Goal: Use online tool/utility: Use online tool/utility

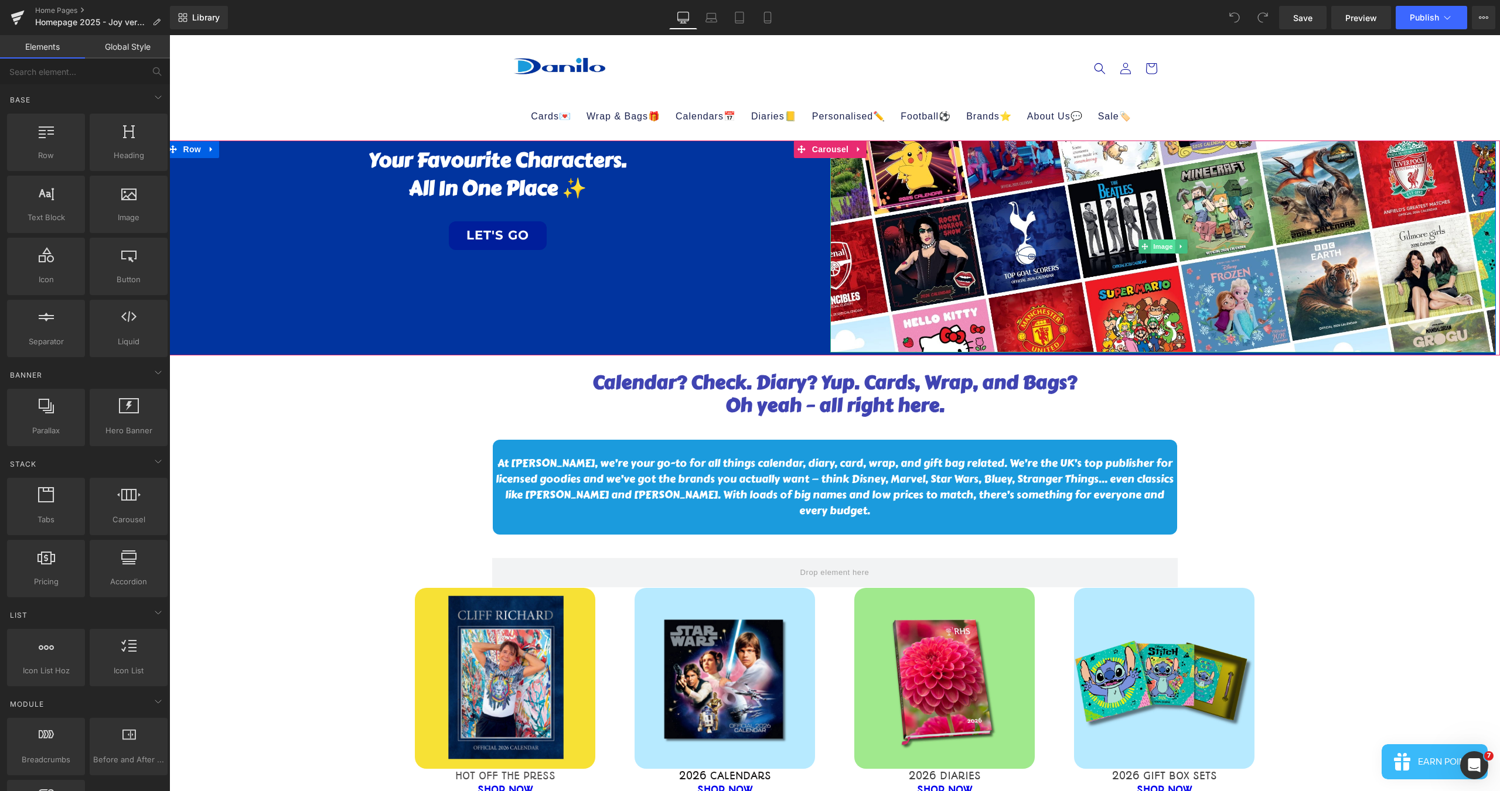
click at [1154, 244] on span "Image" at bounding box center [1162, 247] width 25 height 14
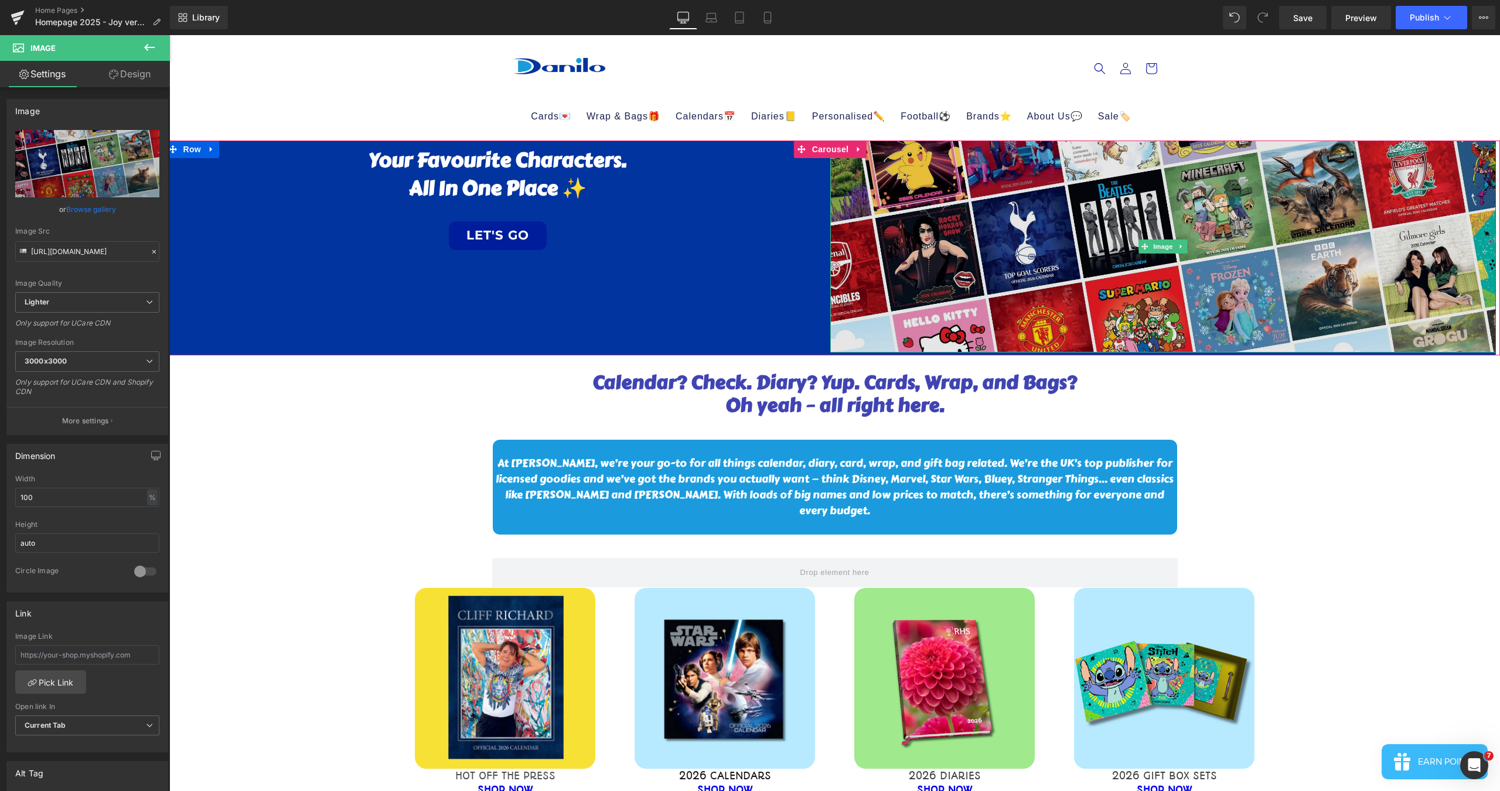
click at [943, 232] on img at bounding box center [1162, 246] width 665 height 211
click at [939, 235] on img at bounding box center [1162, 246] width 665 height 211
drag, startPoint x: 1057, startPoint y: 243, endPoint x: 336, endPoint y: 167, distance: 725.6
click at [1057, 243] on img at bounding box center [1162, 246] width 665 height 211
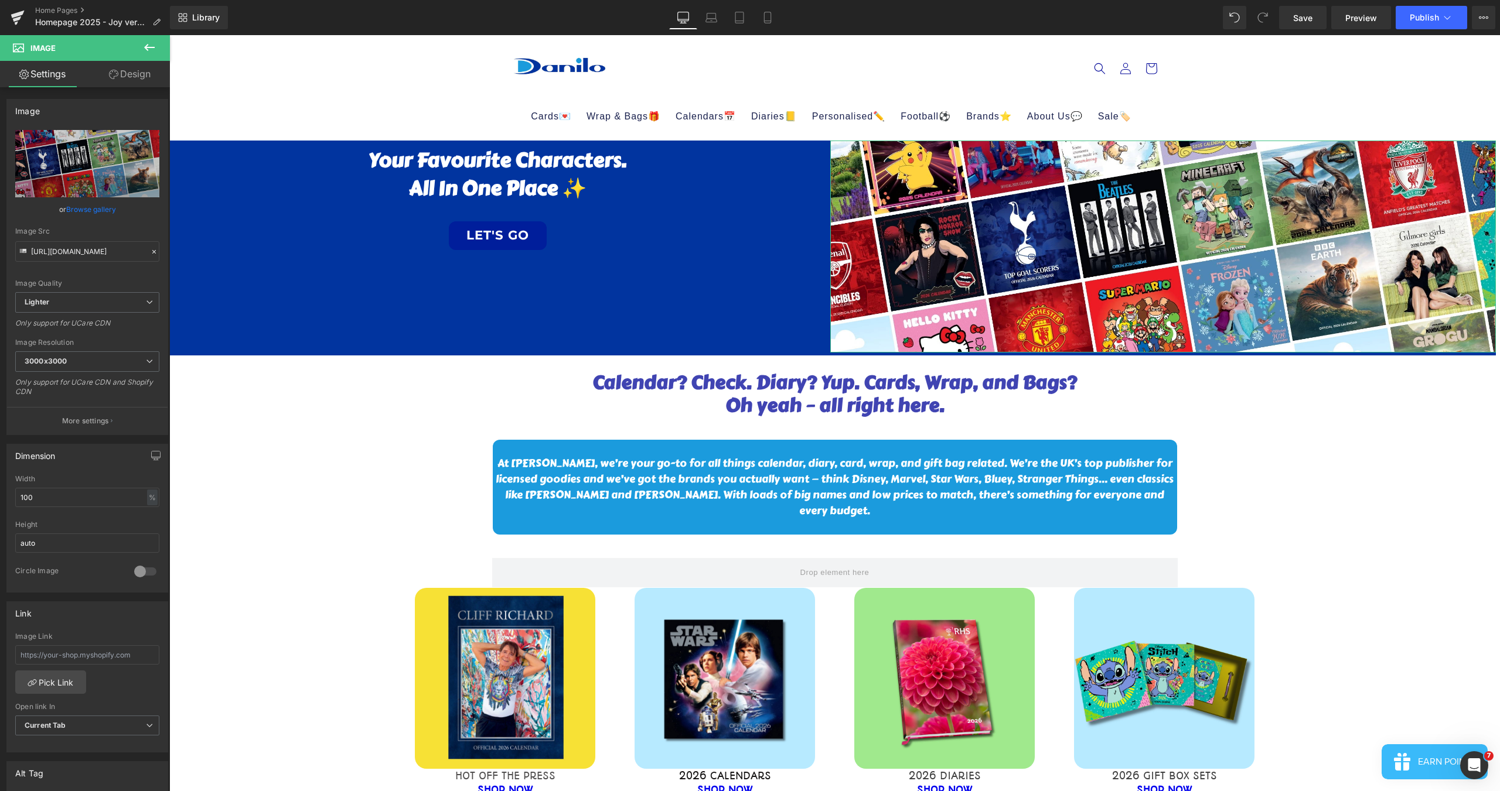
click at [140, 71] on link "Design" at bounding box center [129, 74] width 85 height 26
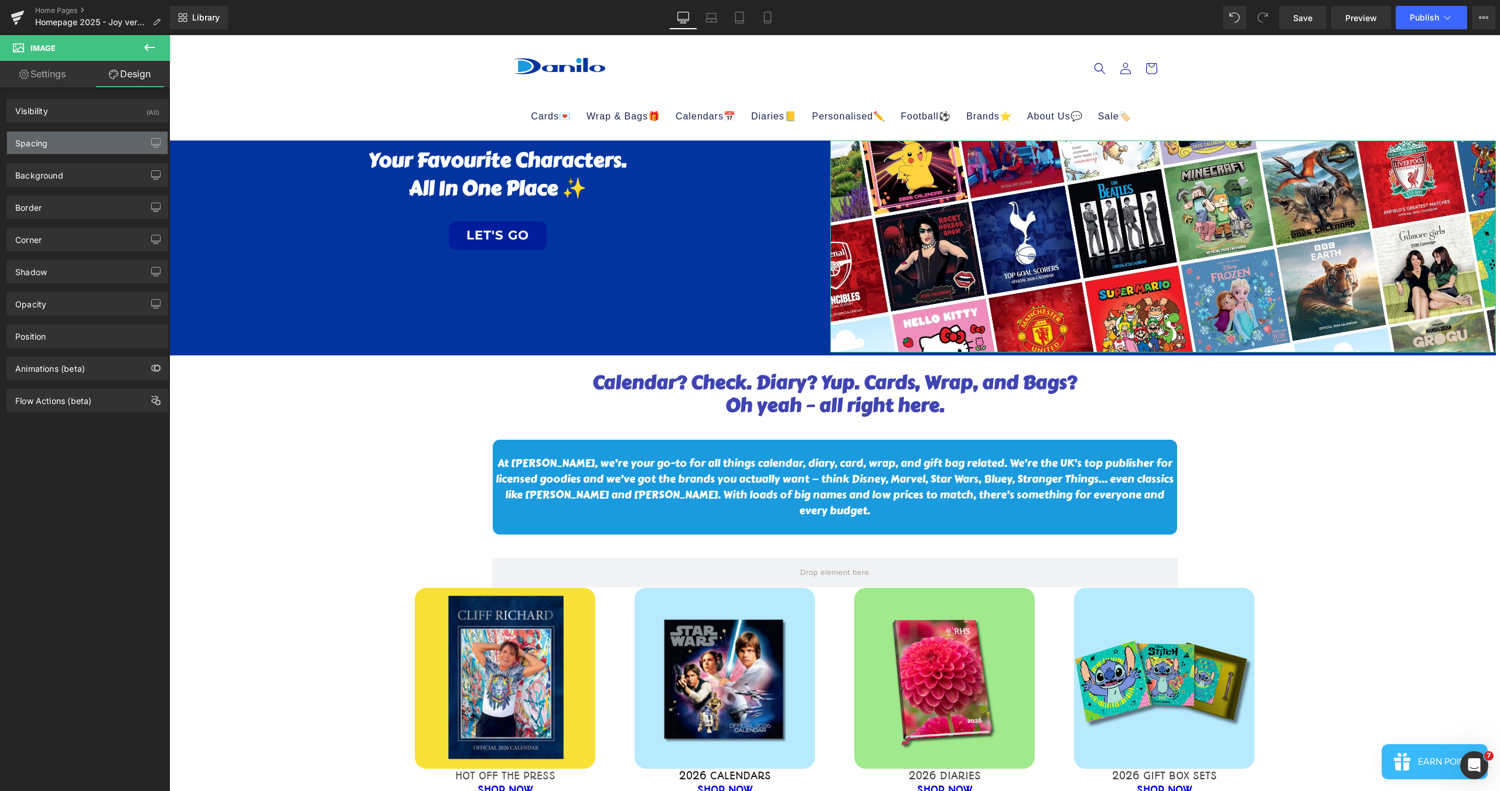
click at [77, 140] on div "Spacing" at bounding box center [87, 143] width 161 height 22
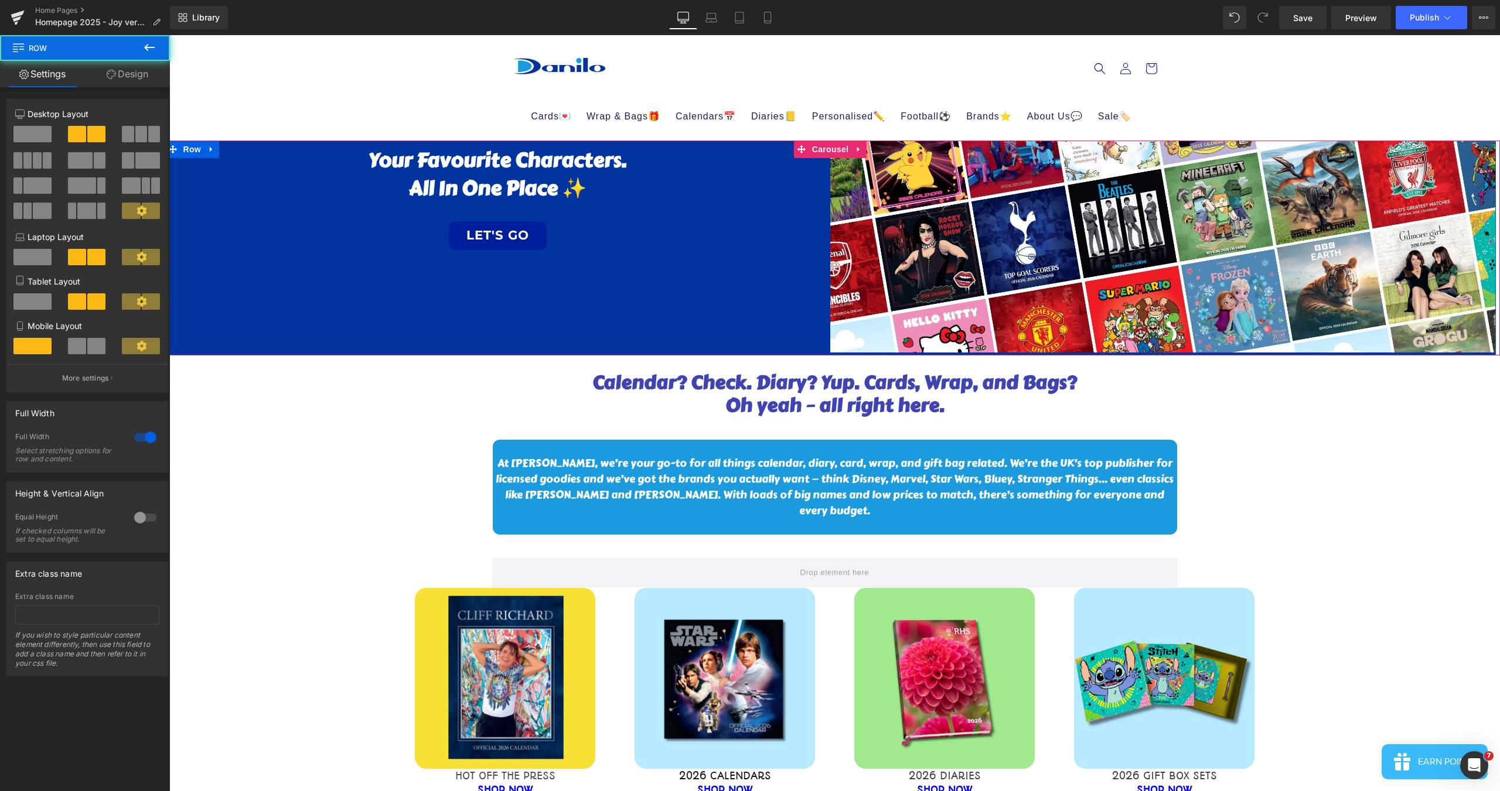
click at [646, 289] on div "Your Favourite Characters. All in One Place ✨ LET'S GO Heading Image Row" at bounding box center [830, 248] width 1330 height 214
click at [135, 73] on link "Design" at bounding box center [127, 74] width 85 height 26
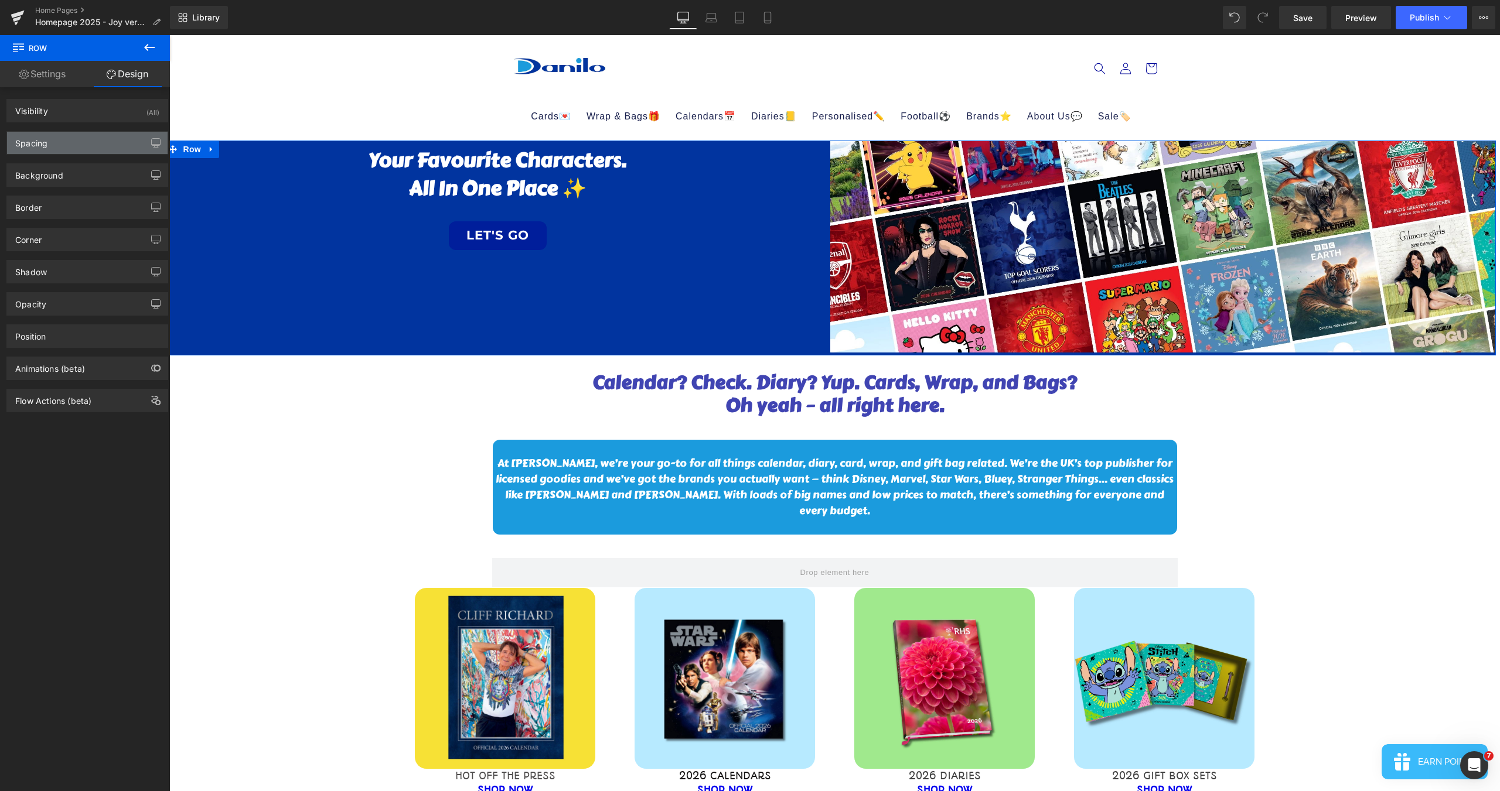
click at [90, 138] on div "Spacing" at bounding box center [87, 143] width 161 height 22
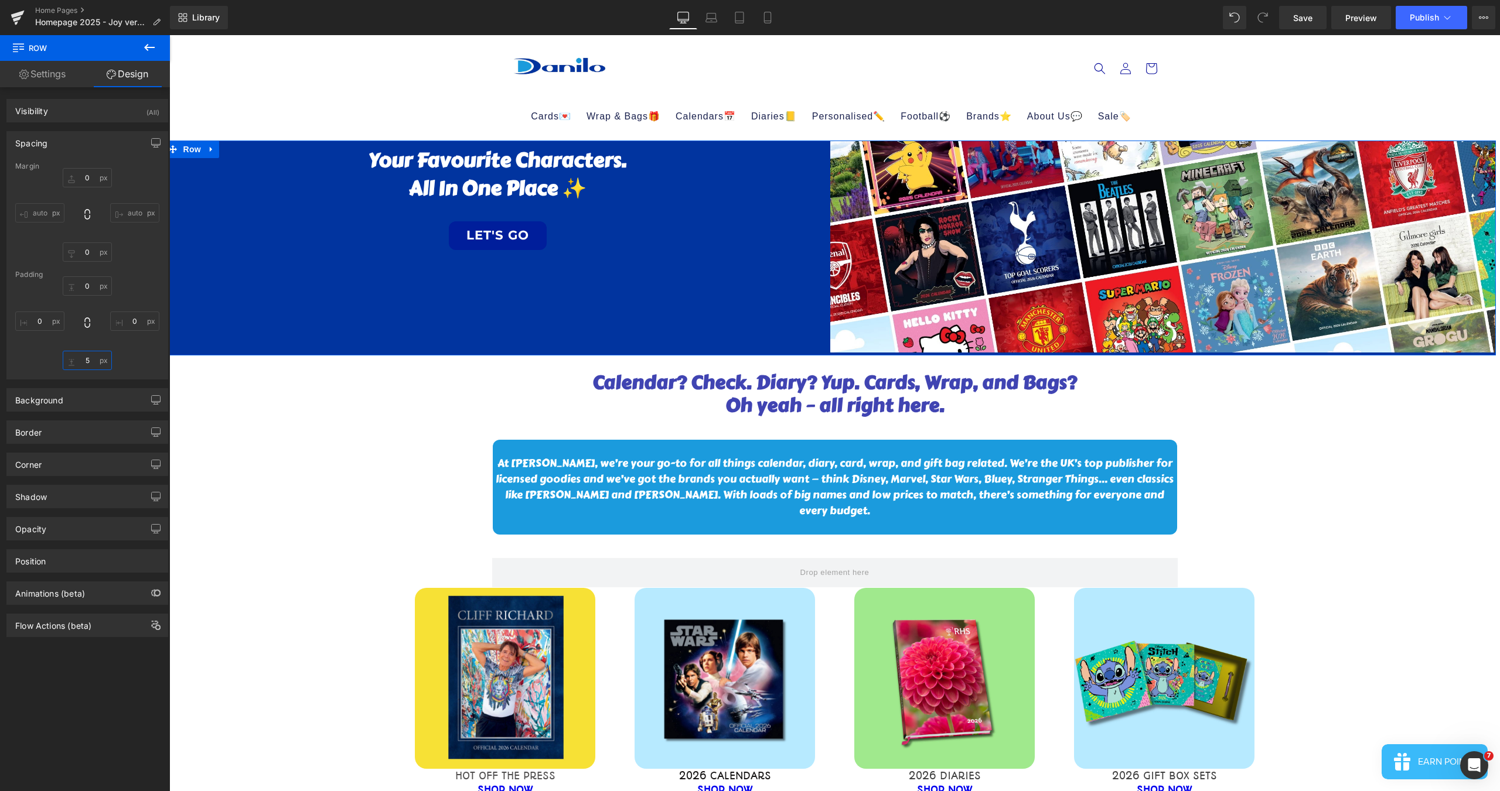
click at [88, 358] on input "5" at bounding box center [87, 360] width 49 height 19
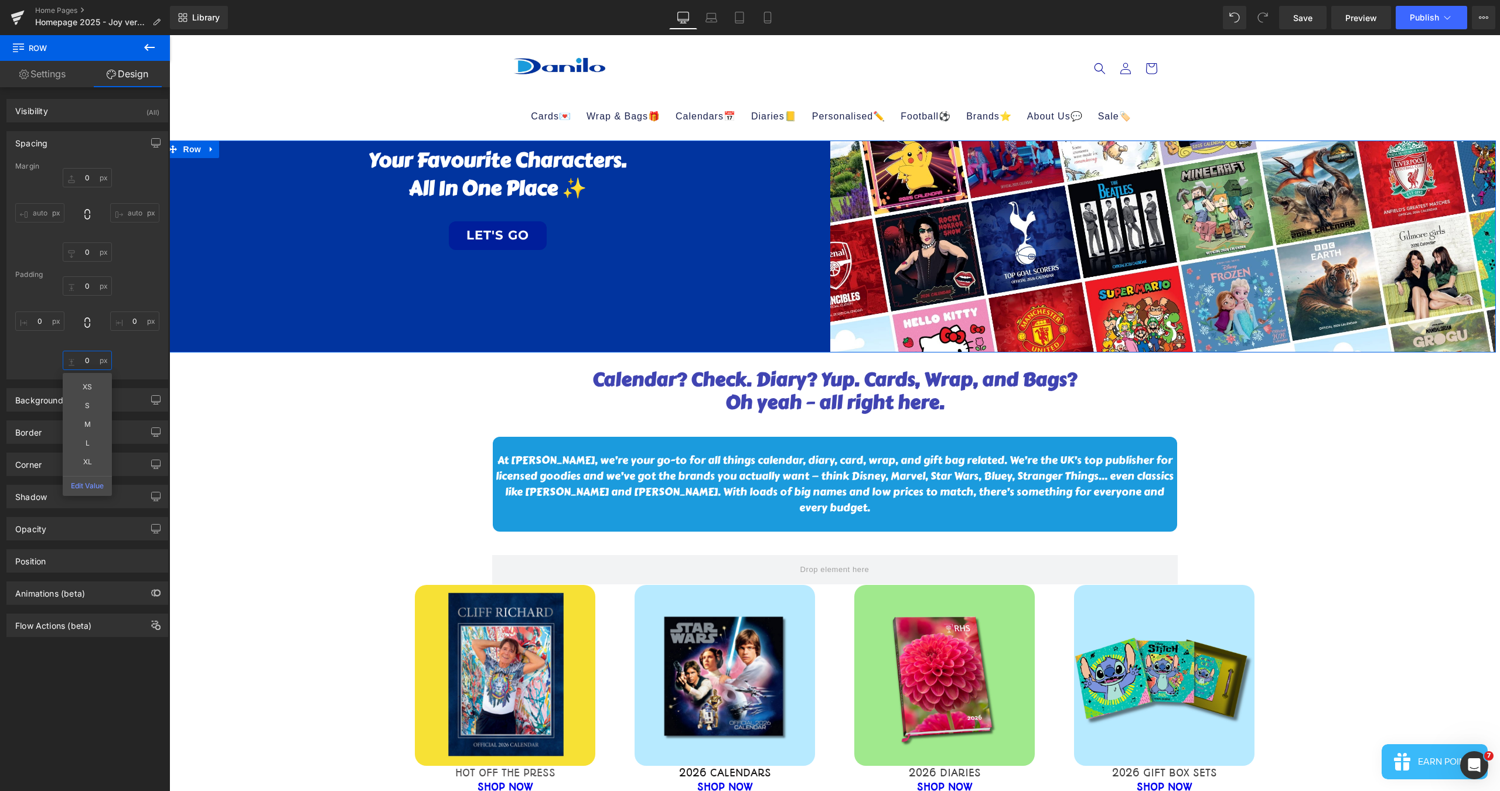
type input "0"
click at [138, 295] on div "0px 0 0px 0 0 0 XS S M L XL Edit Value 0px 0" at bounding box center [87, 323] width 144 height 94
